Goal: Check status

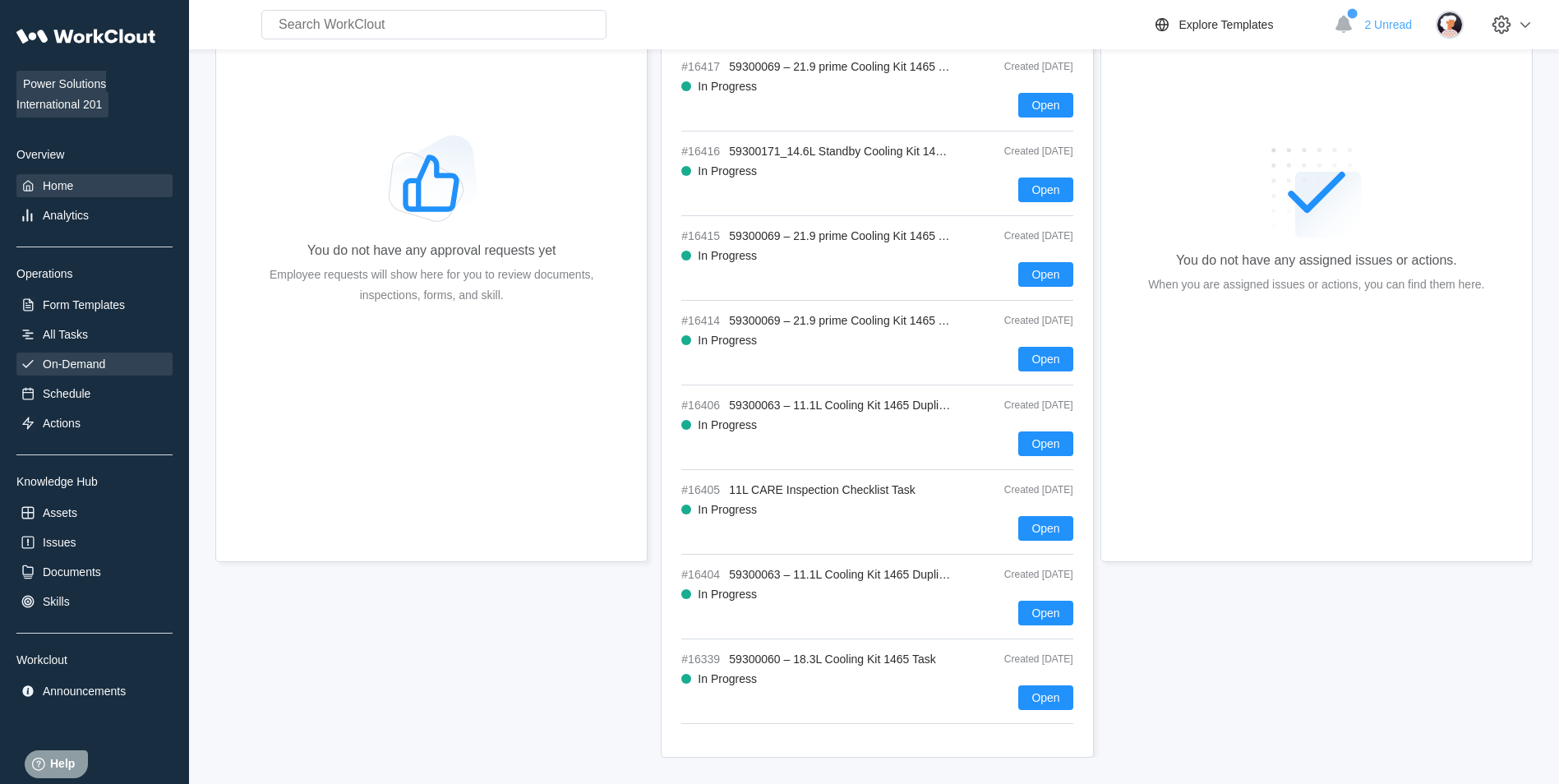
click at [112, 370] on div "On-Demand" at bounding box center [94, 363] width 156 height 23
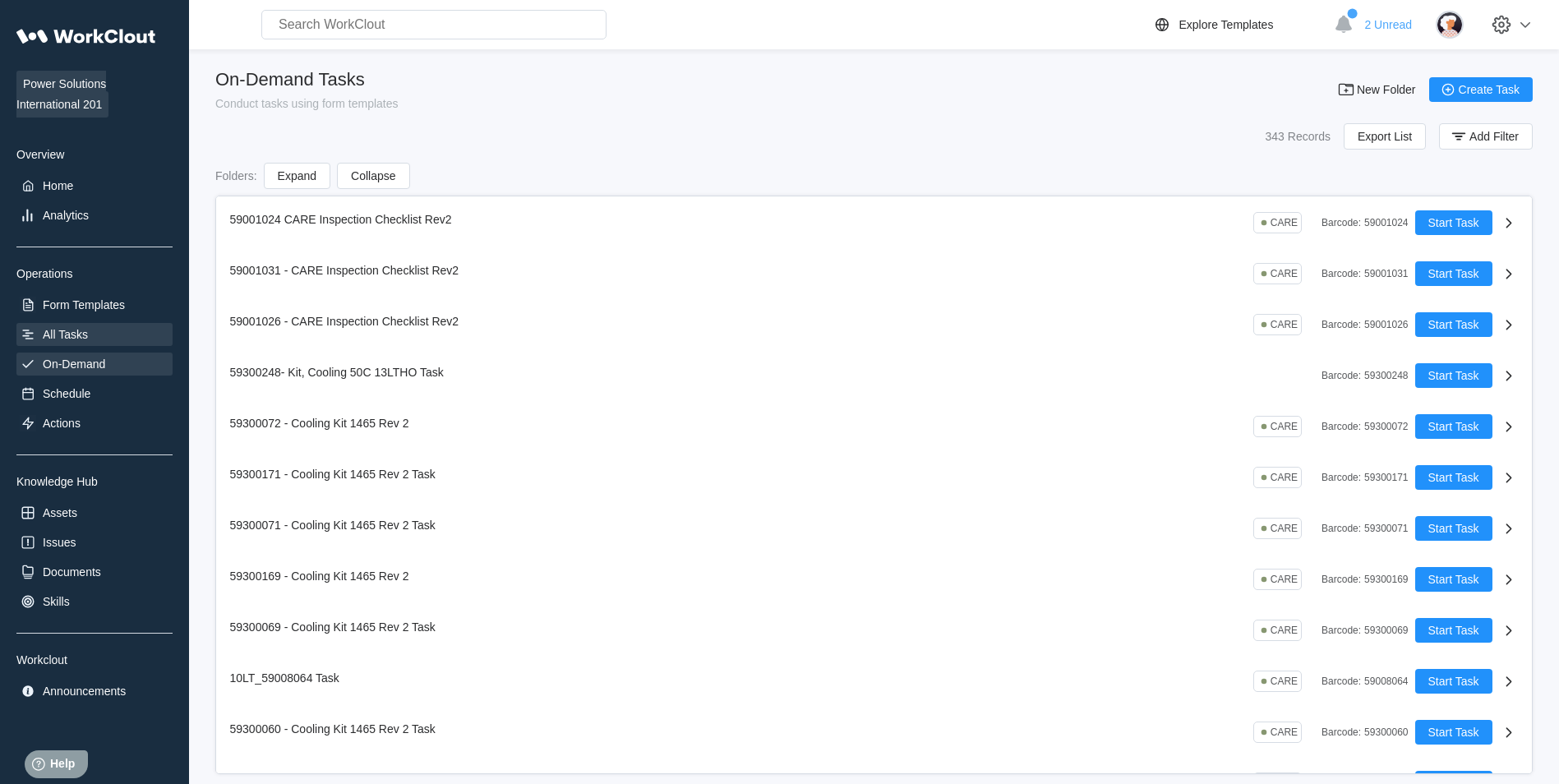
click at [101, 341] on div "All Tasks" at bounding box center [94, 334] width 156 height 23
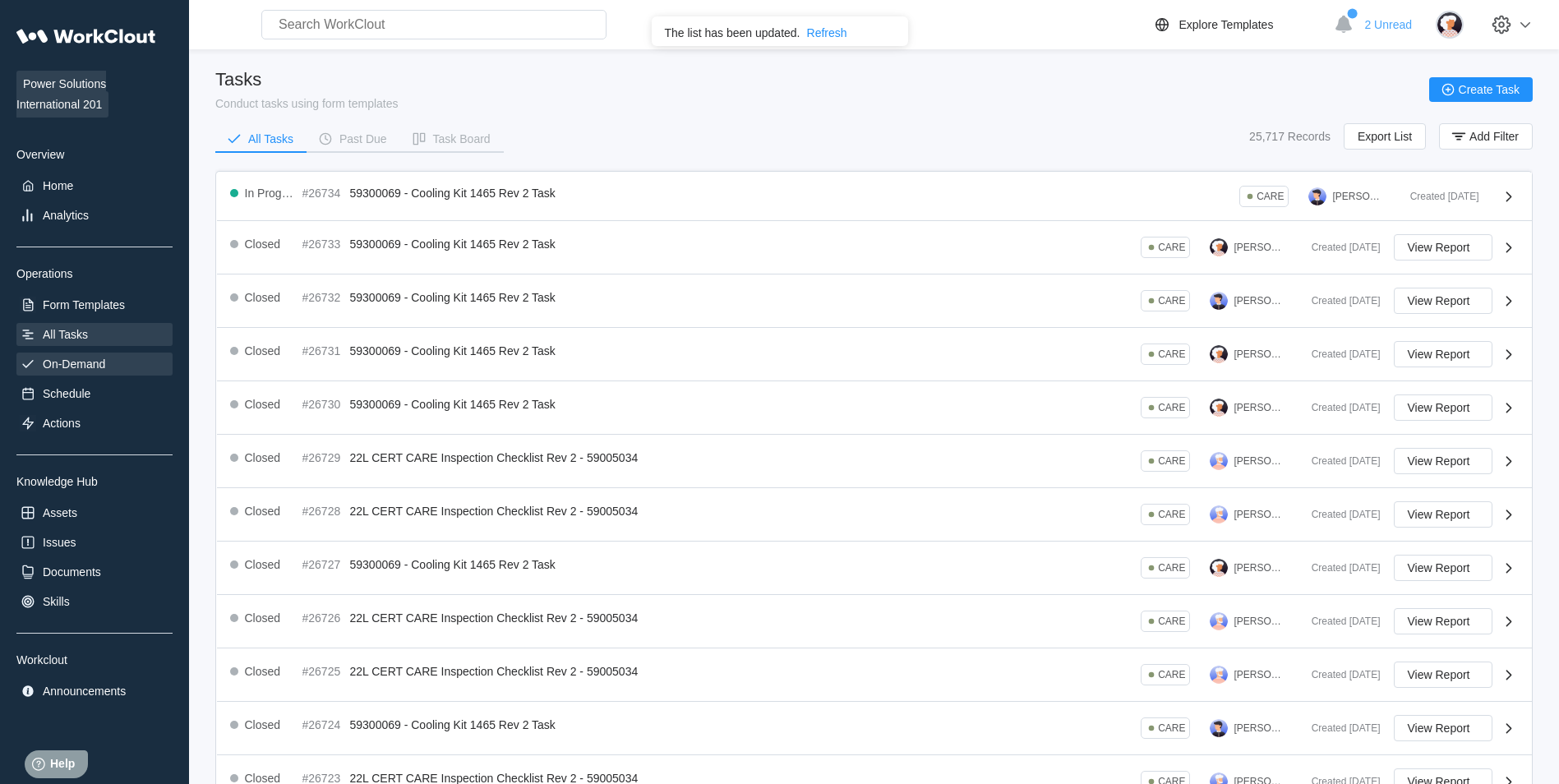
click at [103, 359] on div "On-Demand" at bounding box center [74, 364] width 62 height 13
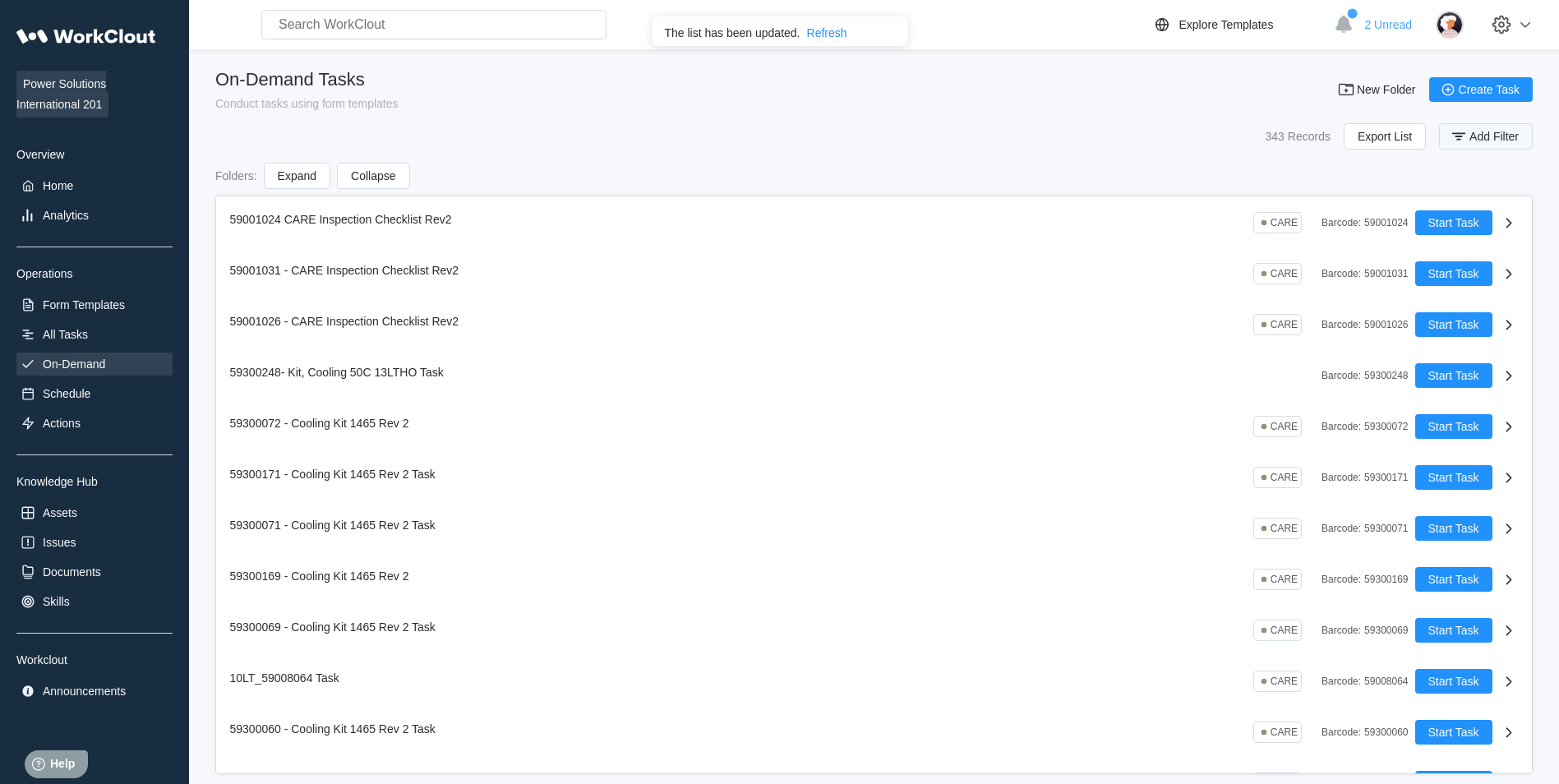
click at [1497, 135] on span "Add Filter" at bounding box center [1494, 136] width 49 height 11
click at [1283, 205] on input "text" at bounding box center [1345, 202] width 352 height 33
type input "59001031"
click at [1459, 241] on span "Apply Filter" at bounding box center [1480, 244] width 58 height 11
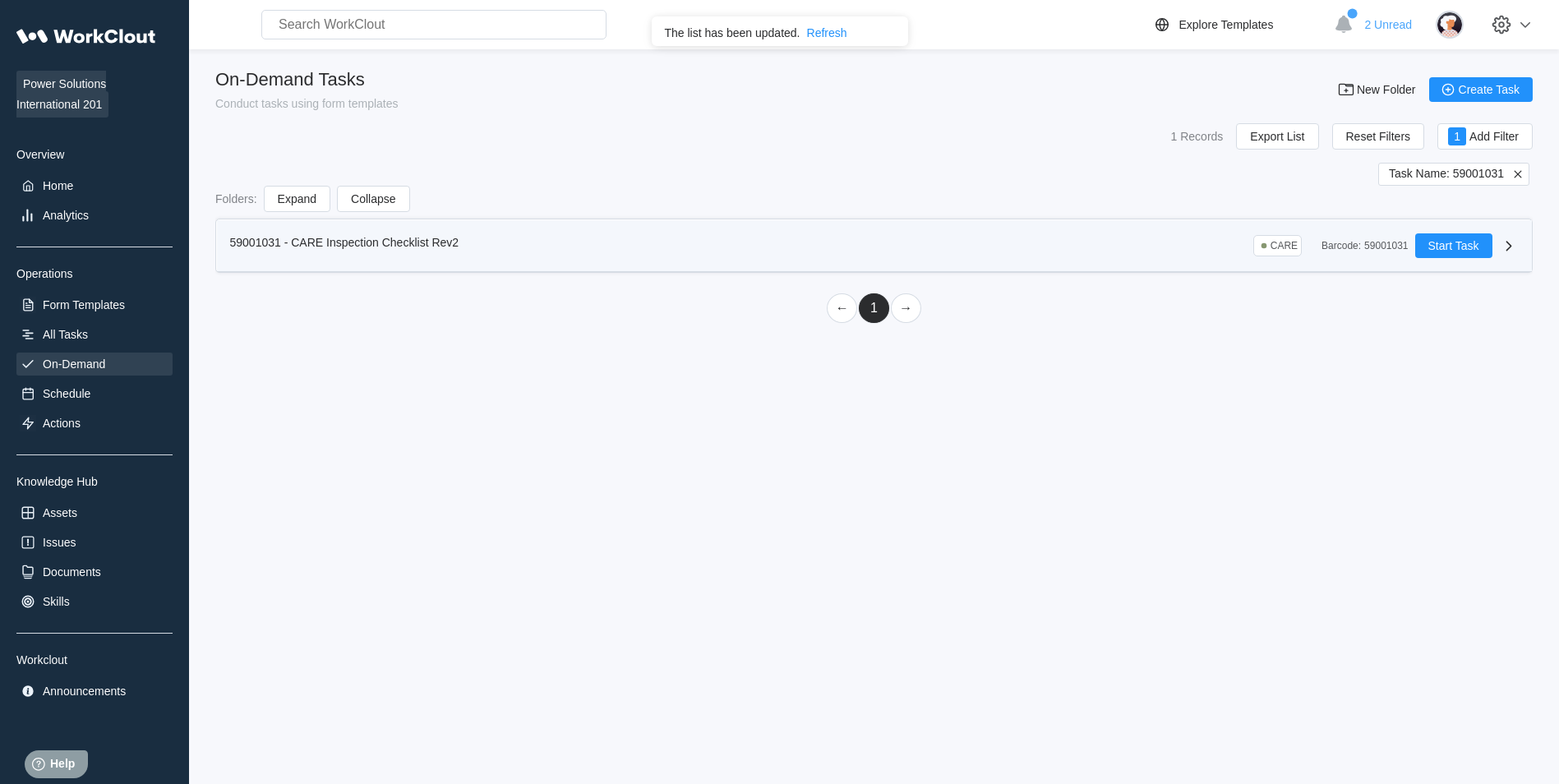
click at [834, 262] on div "59001031 - CARE Inspection Checklist Rev2 CARE Barcode : 59001031 Start Task" at bounding box center [875, 246] width 1315 height 52
click at [866, 242] on div "59001031 - CARE Inspection Checklist Rev2 CARE Barcode : 59001031" at bounding box center [822, 245] width 1185 height 24
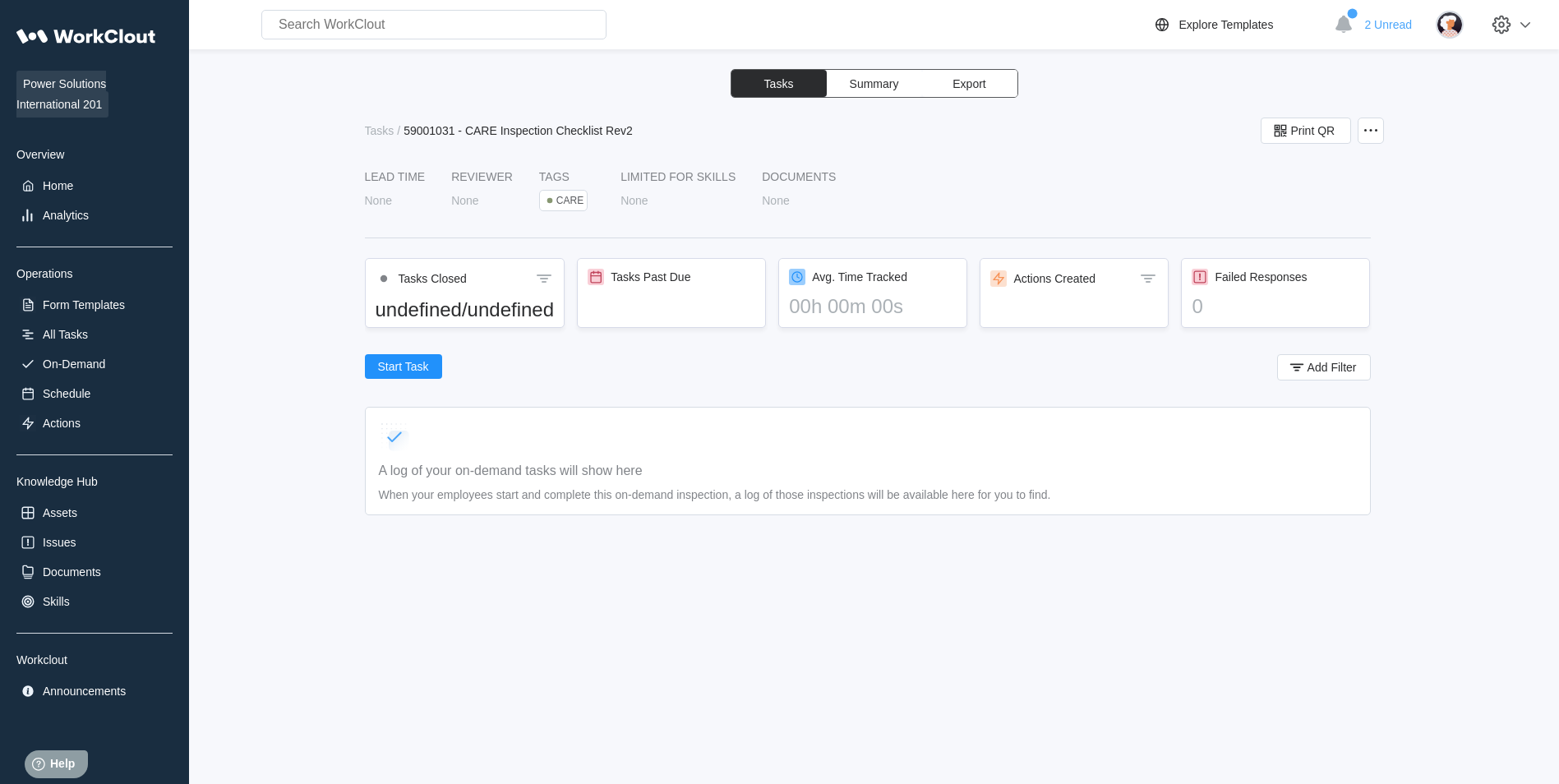
click at [889, 92] on button "Summary" at bounding box center [875, 83] width 95 height 27
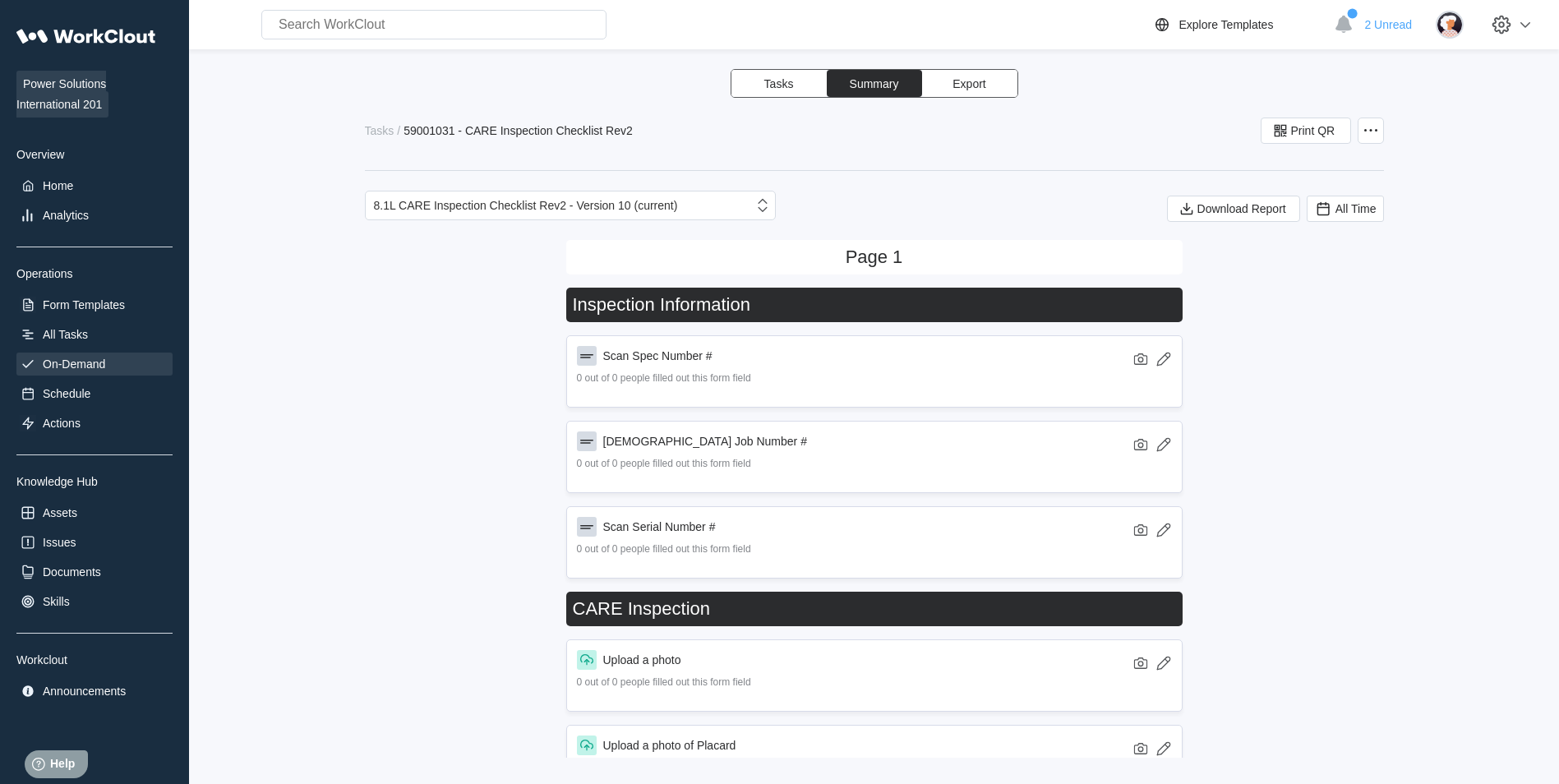
click at [111, 361] on div "On-Demand" at bounding box center [94, 364] width 156 height 23
